Goal: Find specific page/section: Find specific page/section

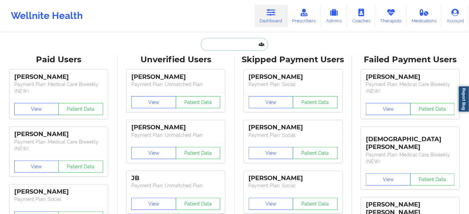
click at [224, 40] on input "text" at bounding box center [234, 44] width 67 height 13
paste input "[EMAIL_ADDRESS][DOMAIN_NAME]"
type input "[EMAIL_ADDRESS][DOMAIN_NAME]"
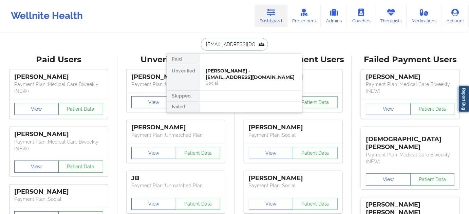
click at [227, 80] on div "Social" at bounding box center [251, 83] width 91 height 6
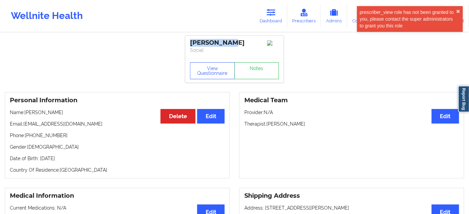
drag, startPoint x: 224, startPoint y: 40, endPoint x: 187, endPoint y: 34, distance: 36.9
copy div "[PERSON_NAME]"
click at [252, 71] on link "Notes" at bounding box center [256, 70] width 45 height 17
